Goal: Information Seeking & Learning: Learn about a topic

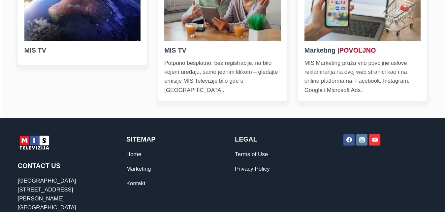
scroll to position [277, 0]
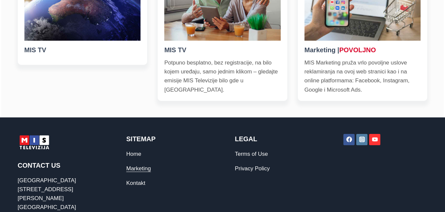
click at [138, 170] on link "Marketing" at bounding box center [138, 168] width 25 height 6
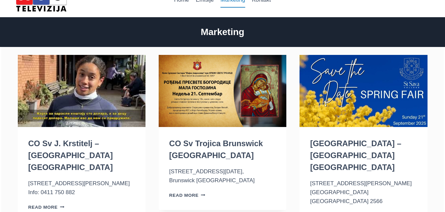
scroll to position [17, 0]
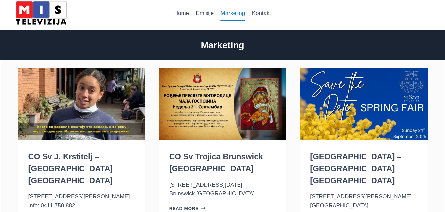
click at [213, 99] on img "CO Sv Trojica Brunswick VIC" at bounding box center [223, 104] width 128 height 72
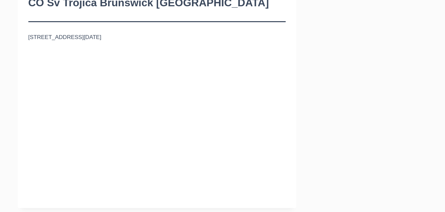
scroll to position [92, 0]
